Goal: Task Accomplishment & Management: Manage account settings

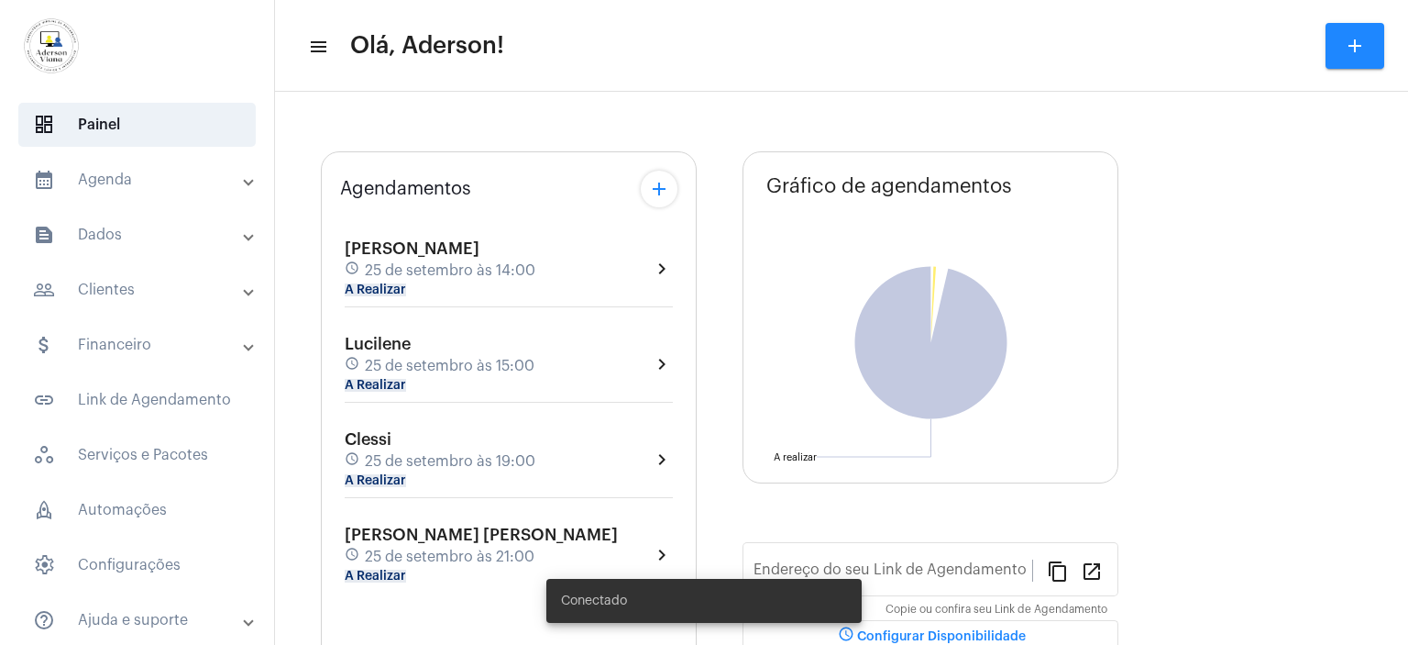
type input "[URL][DOMAIN_NAME][PERSON_NAME]"
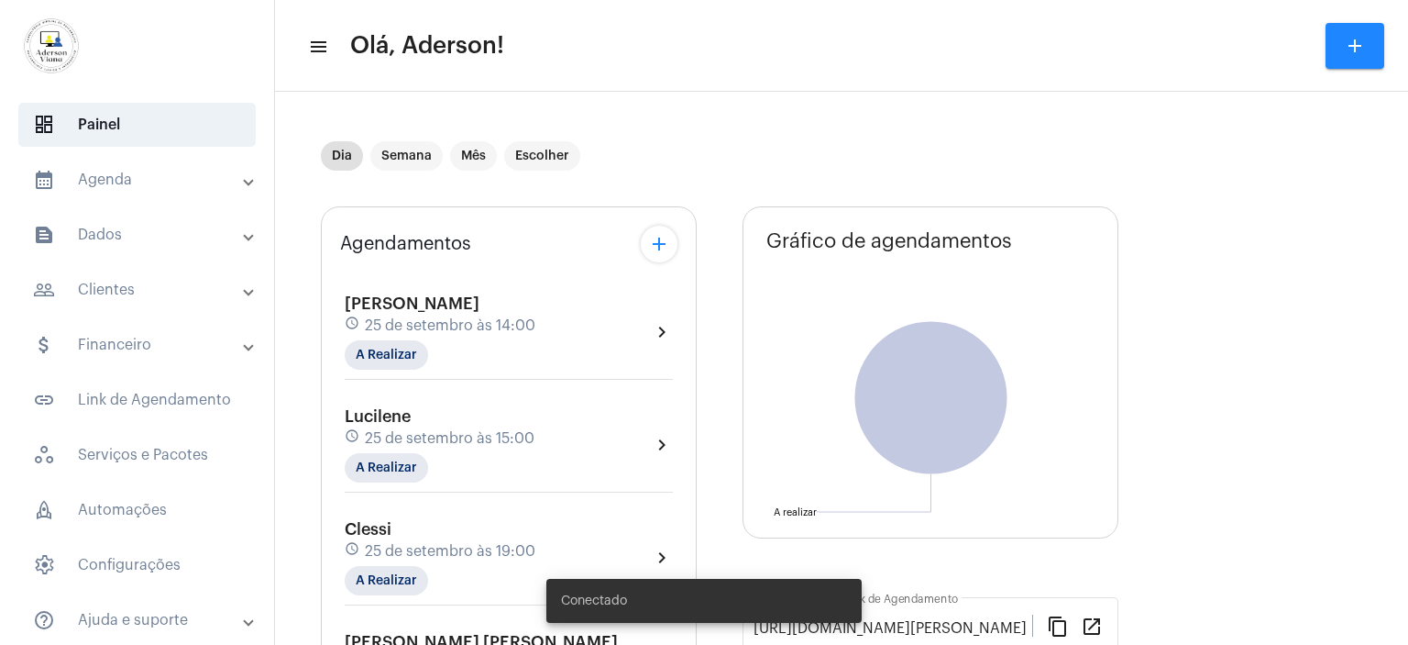
click at [436, 436] on span "25 de setembro às 15:00" at bounding box center [450, 438] width 170 height 17
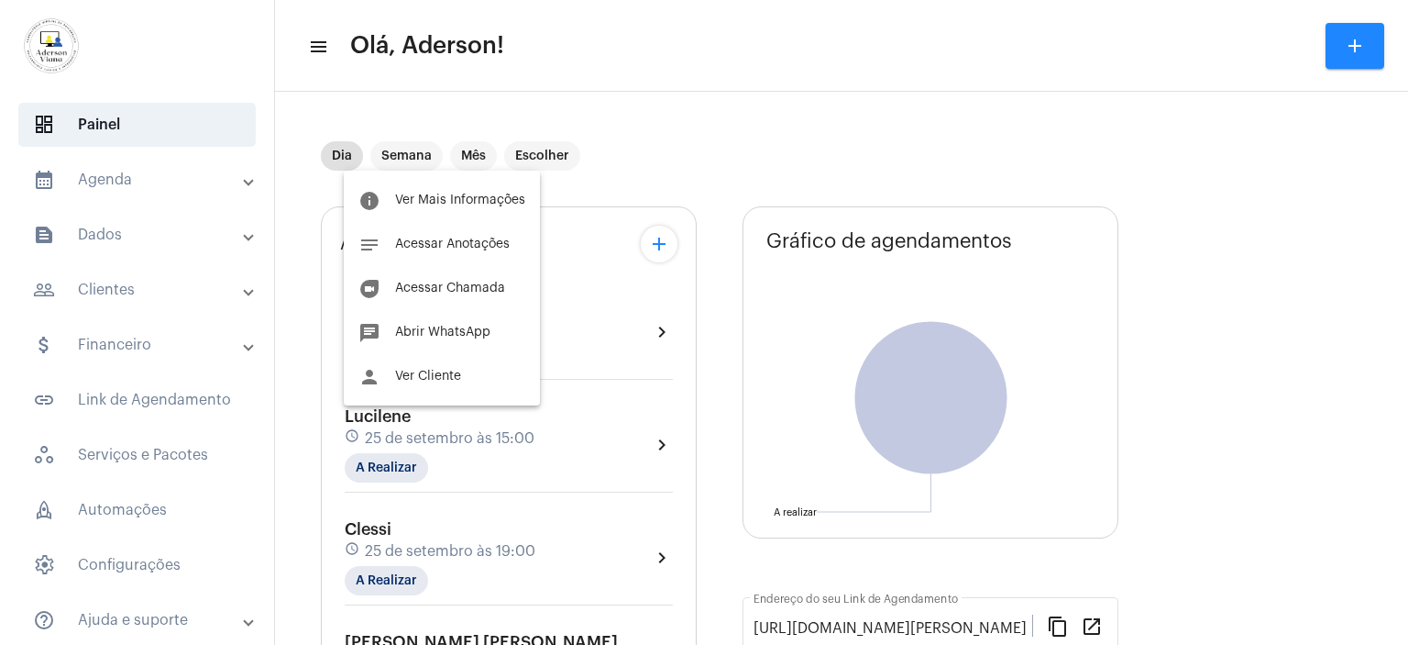
click at [107, 299] on div at bounding box center [704, 322] width 1408 height 645
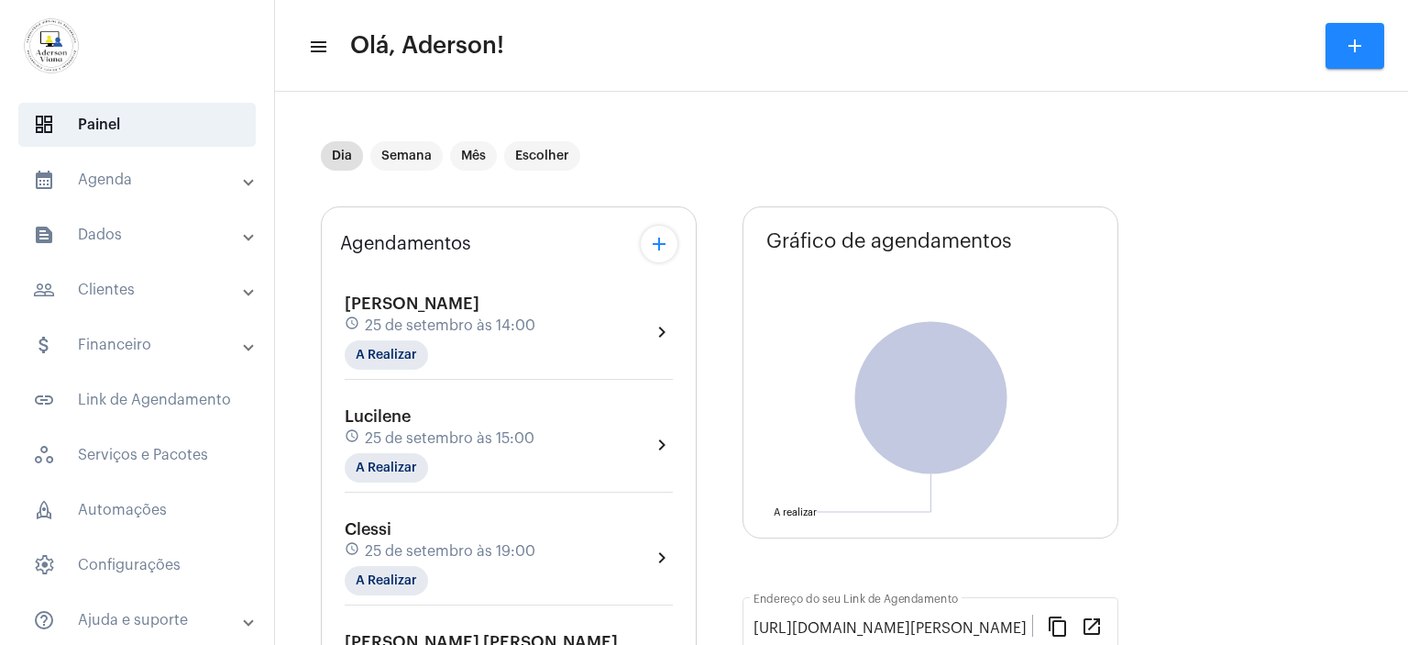
click at [112, 293] on mat-panel-title "people_outline Clientes" at bounding box center [139, 290] width 212 height 22
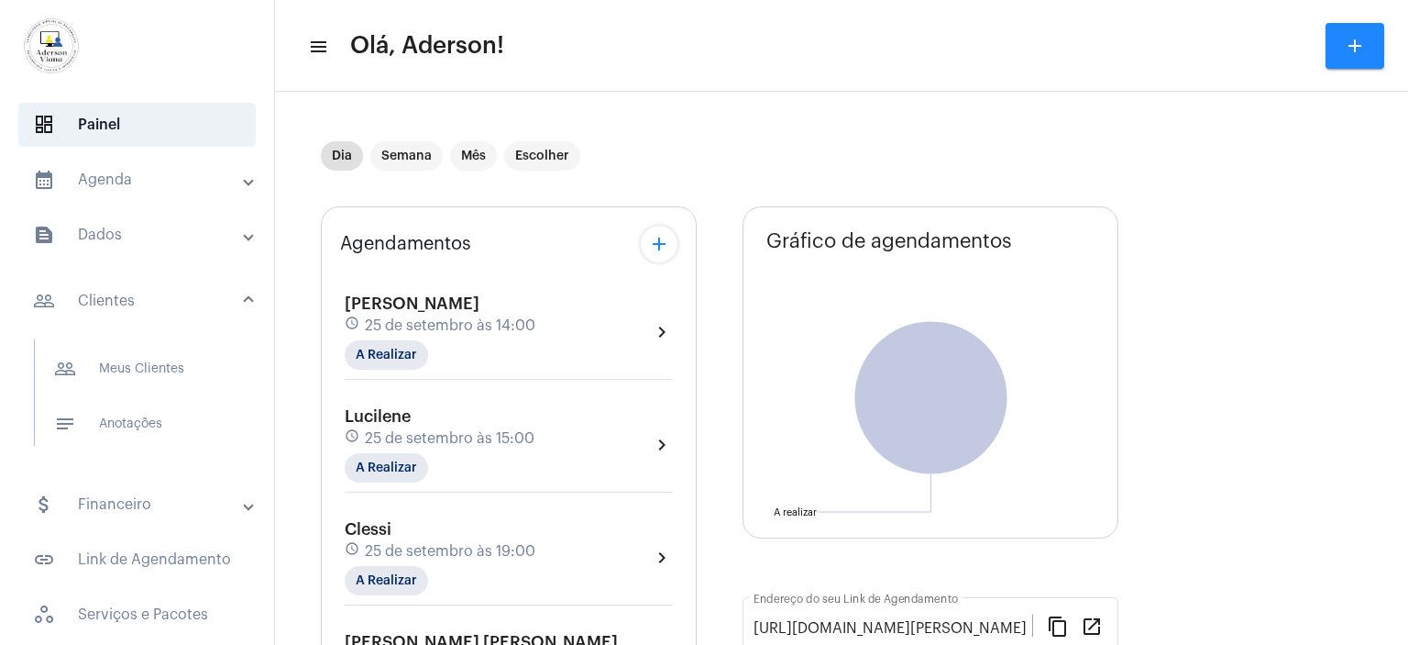
click at [112, 293] on mat-panel-title "people_outline Clientes" at bounding box center [139, 301] width 212 height 22
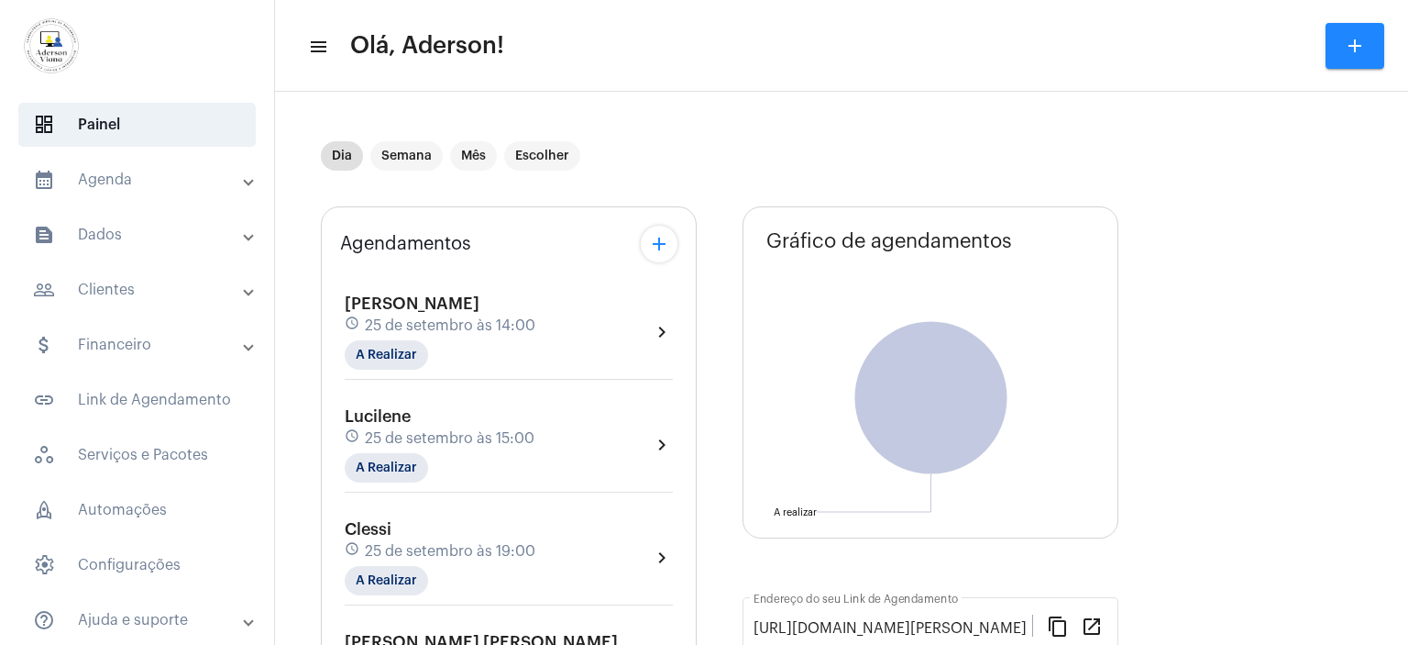
click at [112, 293] on mat-panel-title "people_outline Clientes" at bounding box center [139, 290] width 212 height 22
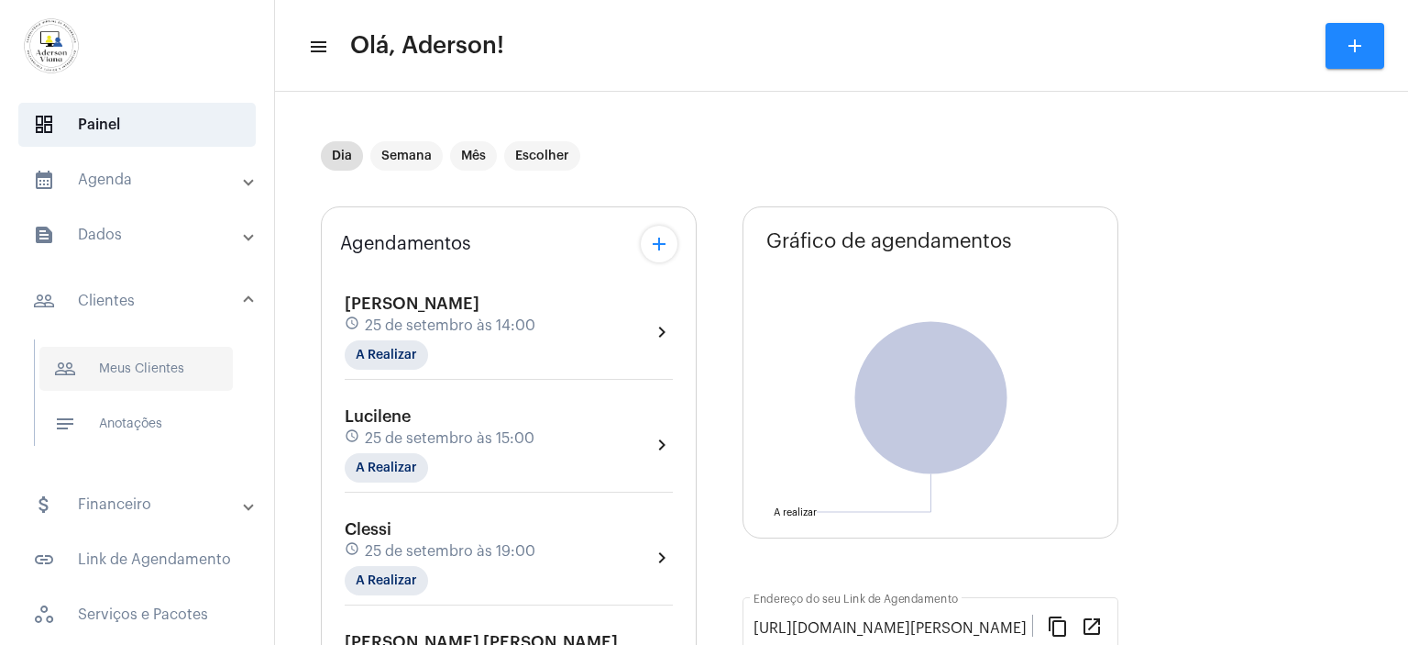
click at [145, 370] on span "people_outline Meus Clientes" at bounding box center [135, 369] width 193 height 44
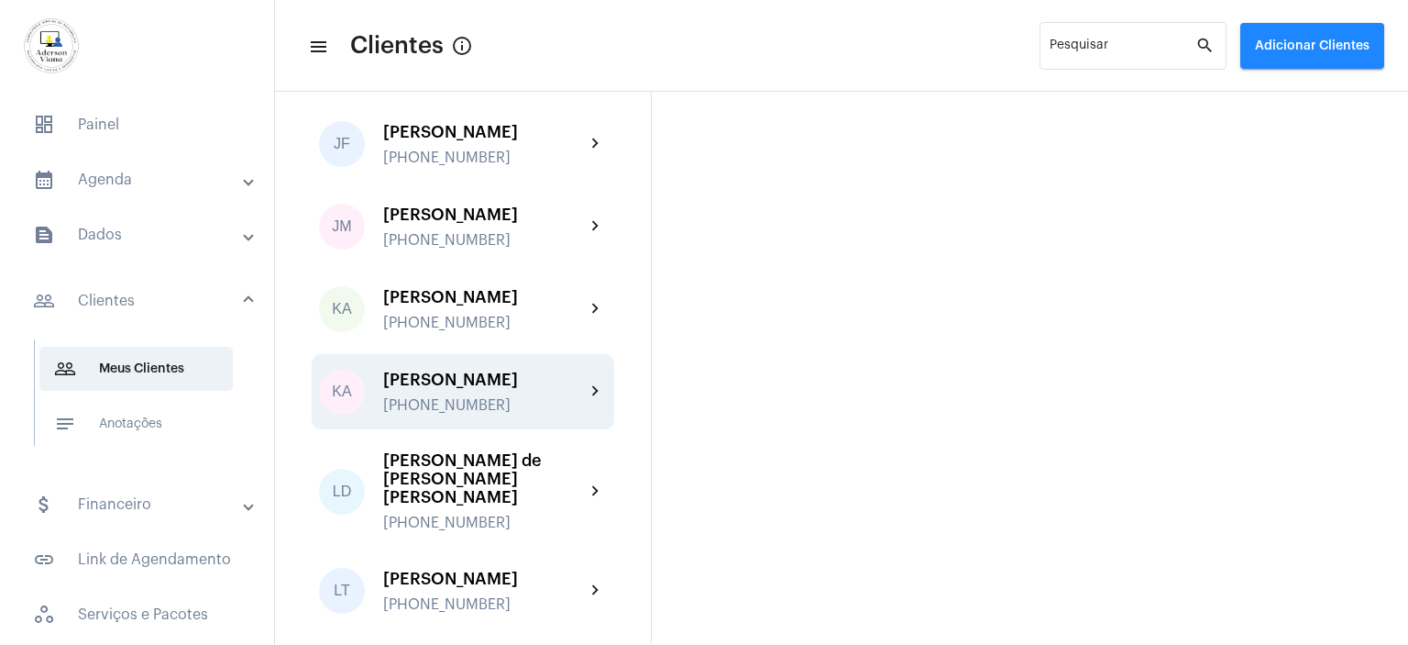
scroll to position [1926, 0]
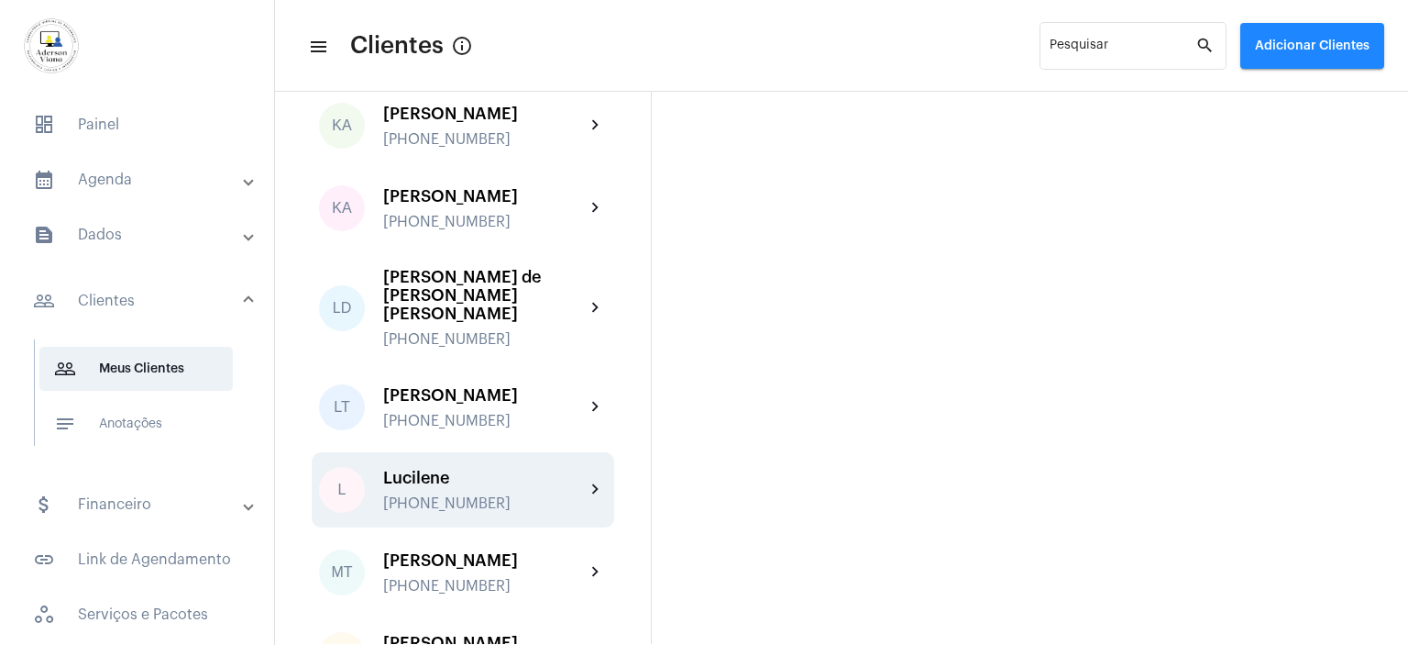
click at [469, 469] on div "Lucilene" at bounding box center [484, 478] width 202 height 18
click at [469, 412] on mat-sidenav-content "menu Clientes info_outlined Pesquisar search Adicionar Clientes AJ [PERSON_NAME…" at bounding box center [841, 322] width 1133 height 645
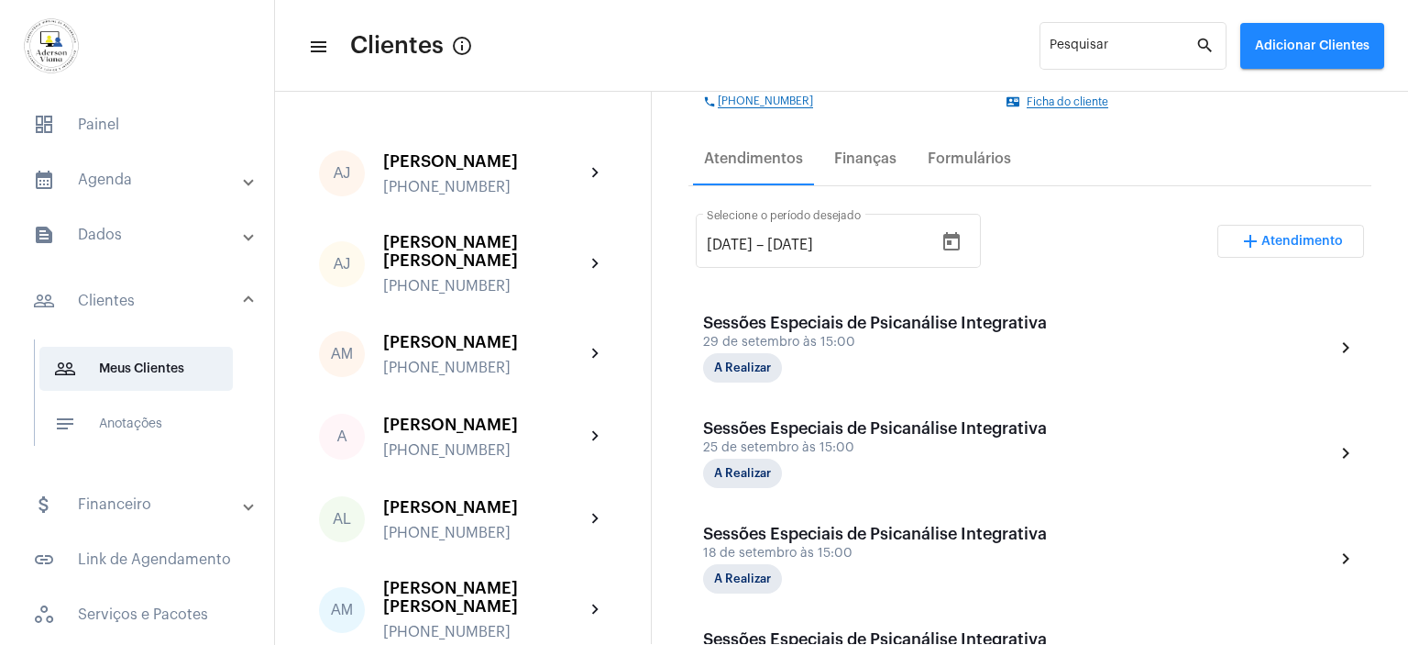
scroll to position [458, 0]
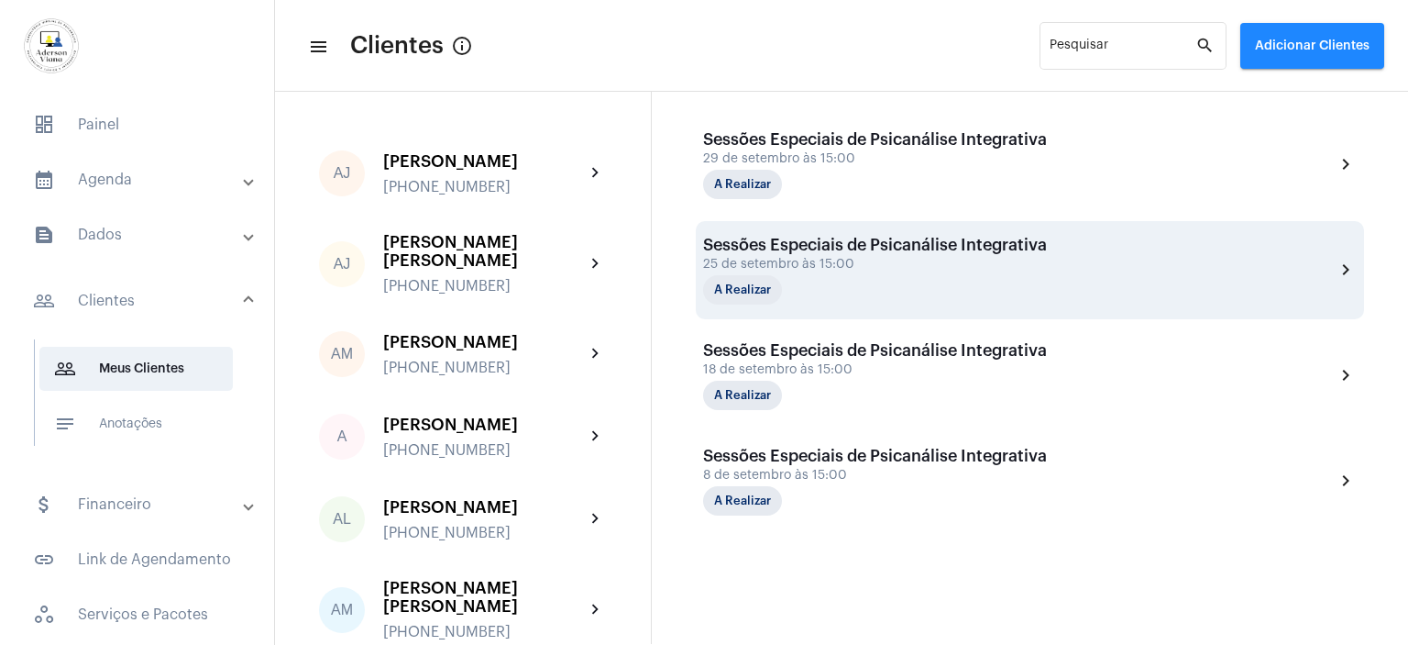
click at [872, 248] on div "Sessões Especiais de Psicanálise Integrativa" at bounding box center [875, 245] width 344 height 18
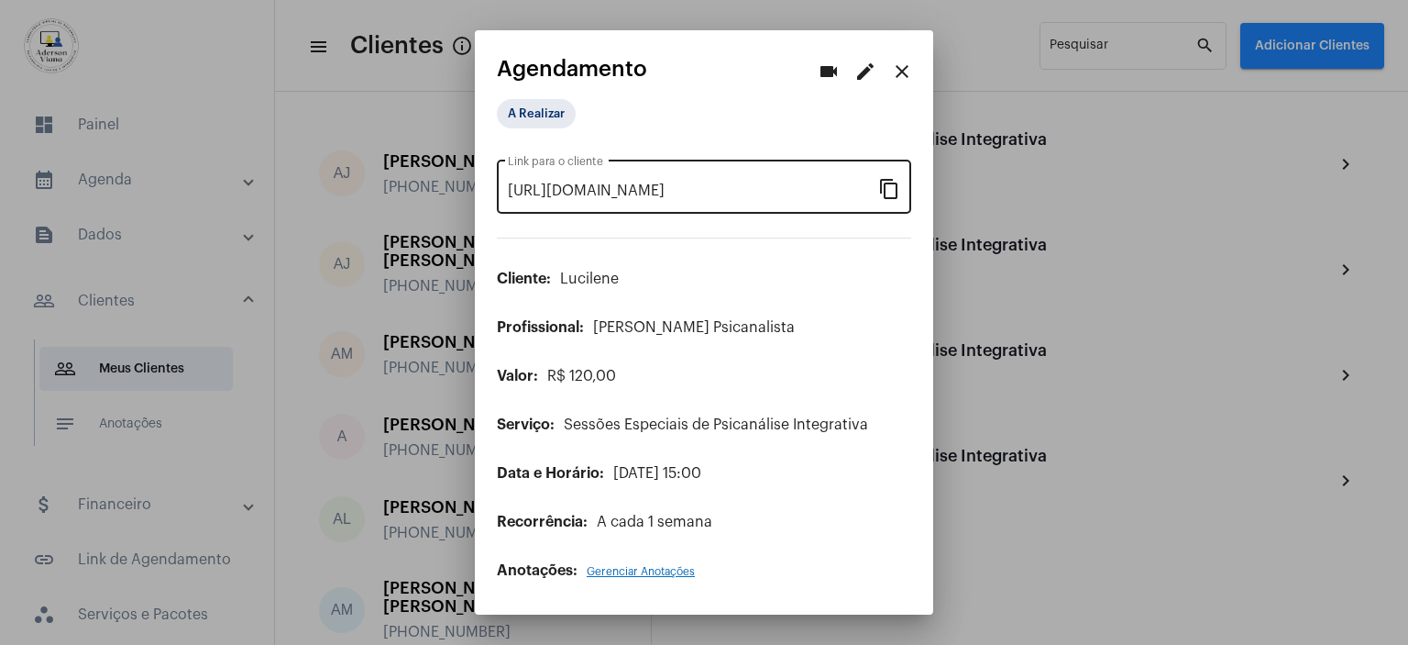
click at [891, 193] on mat-icon "content_copy" at bounding box center [889, 188] width 22 height 22
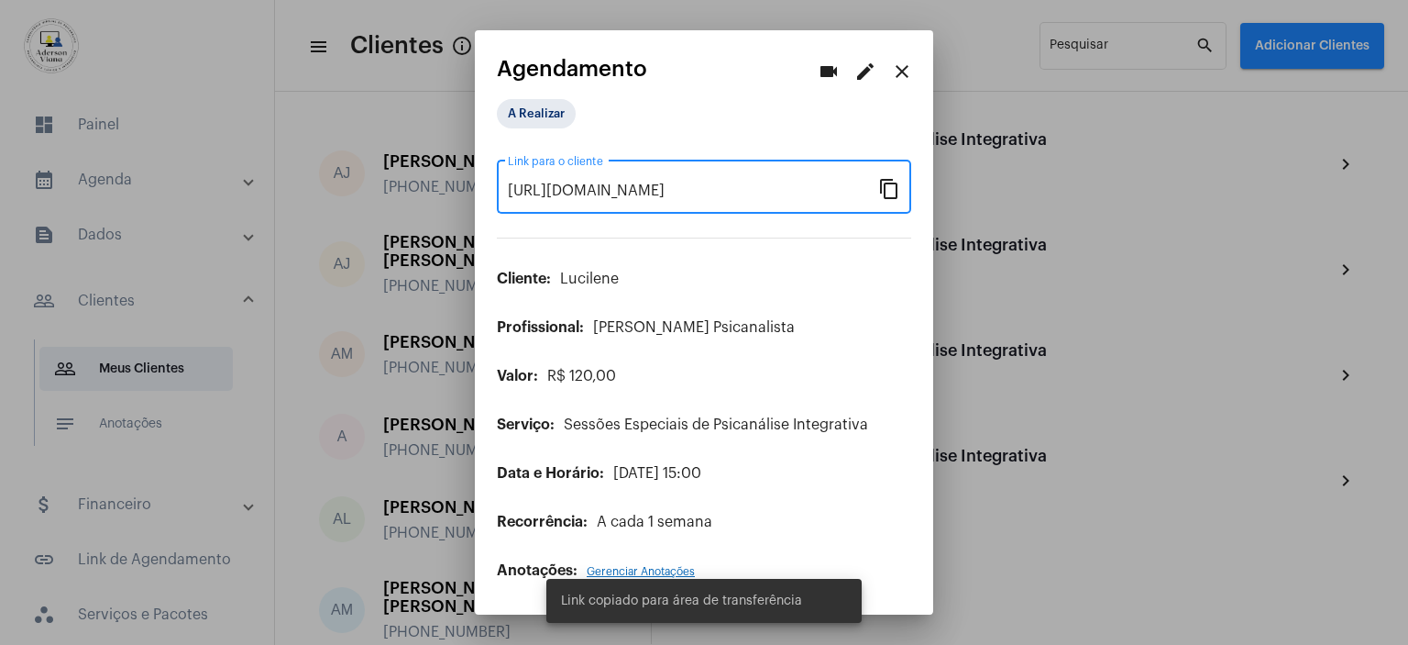
scroll to position [0, 160]
